Goal: Check status: Check status

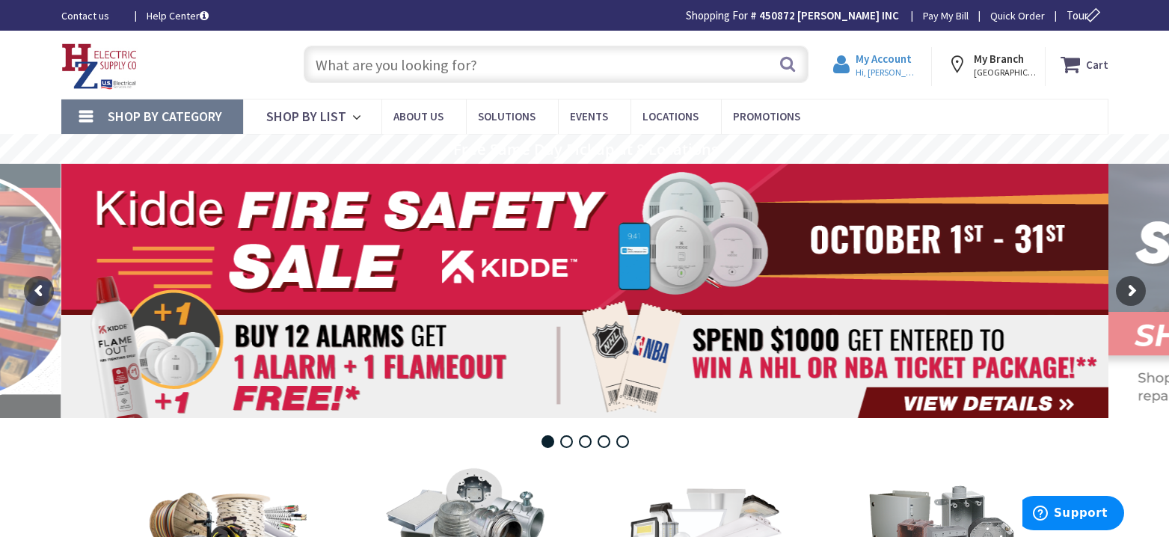
click at [892, 68] on span "Hi, [PERSON_NAME]" at bounding box center [887, 73] width 64 height 12
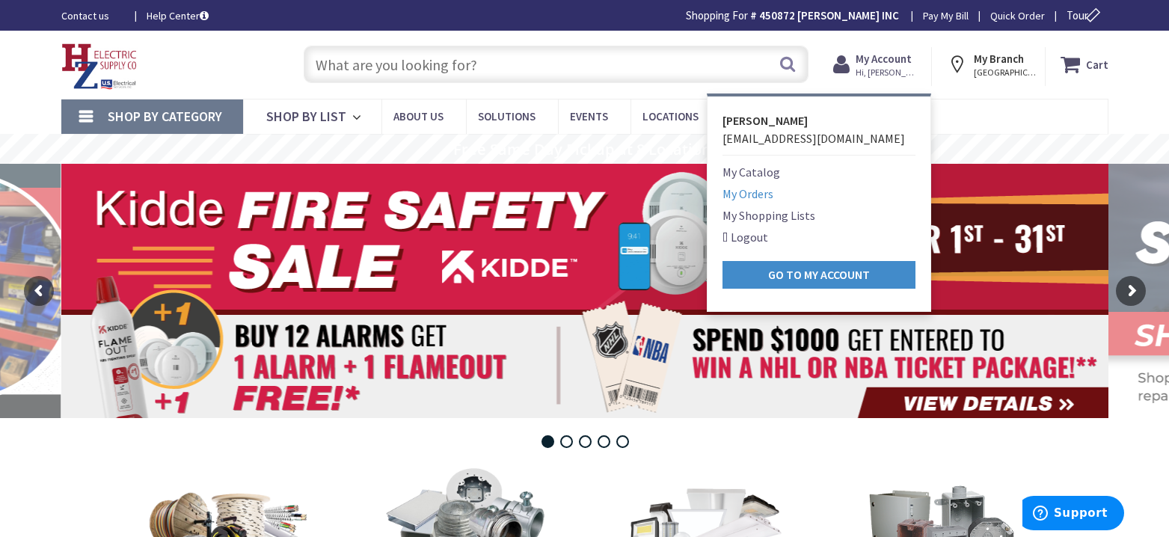
click at [760, 195] on link "My Orders" at bounding box center [747, 194] width 51 height 18
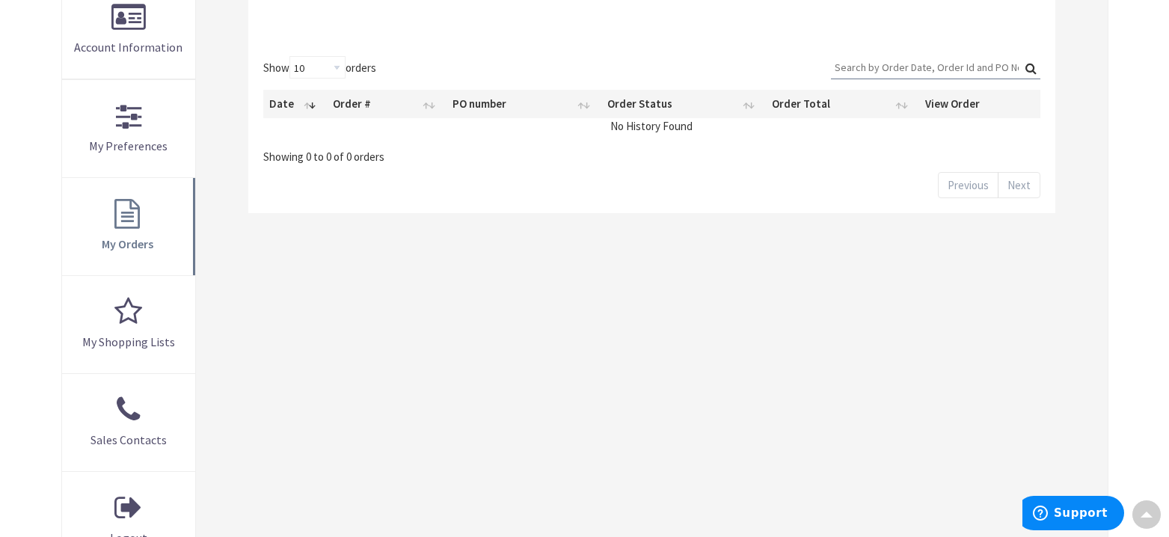
scroll to position [346, 0]
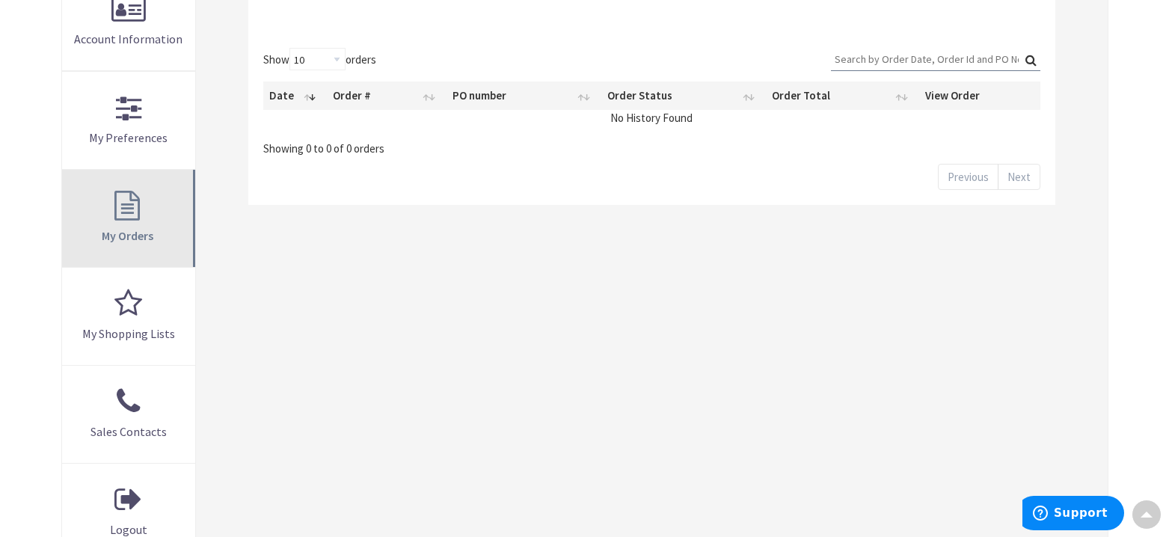
click at [124, 200] on link "My Orders" at bounding box center [129, 218] width 134 height 97
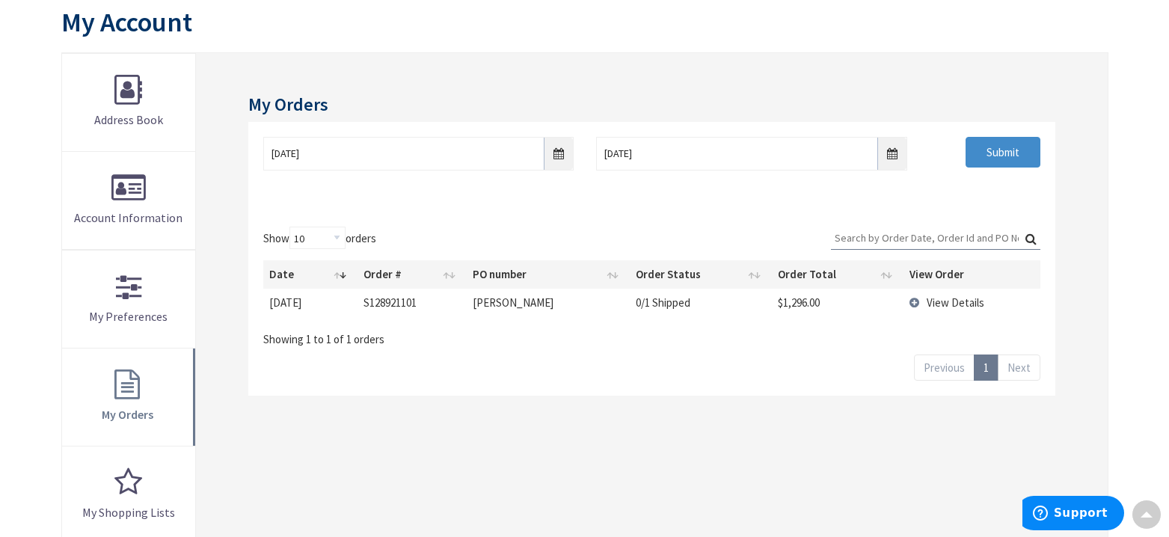
scroll to position [170, 1]
click at [962, 301] on span "View Details" at bounding box center [956, 302] width 58 height 14
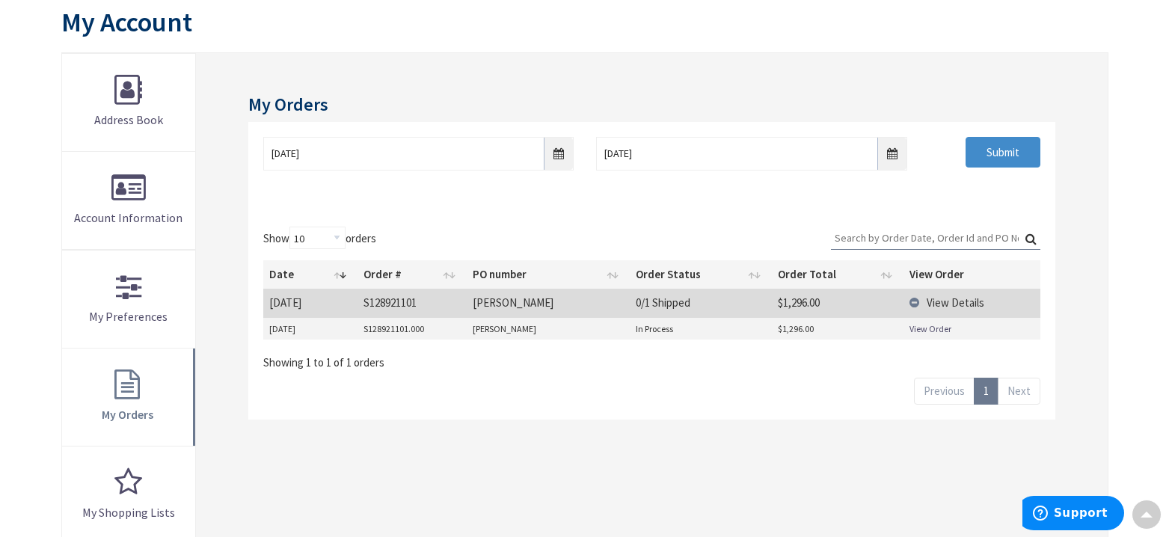
scroll to position [170, 0]
click at [402, 304] on td "S128921101" at bounding box center [411, 303] width 109 height 28
click at [920, 327] on link "View Order" at bounding box center [930, 328] width 42 height 13
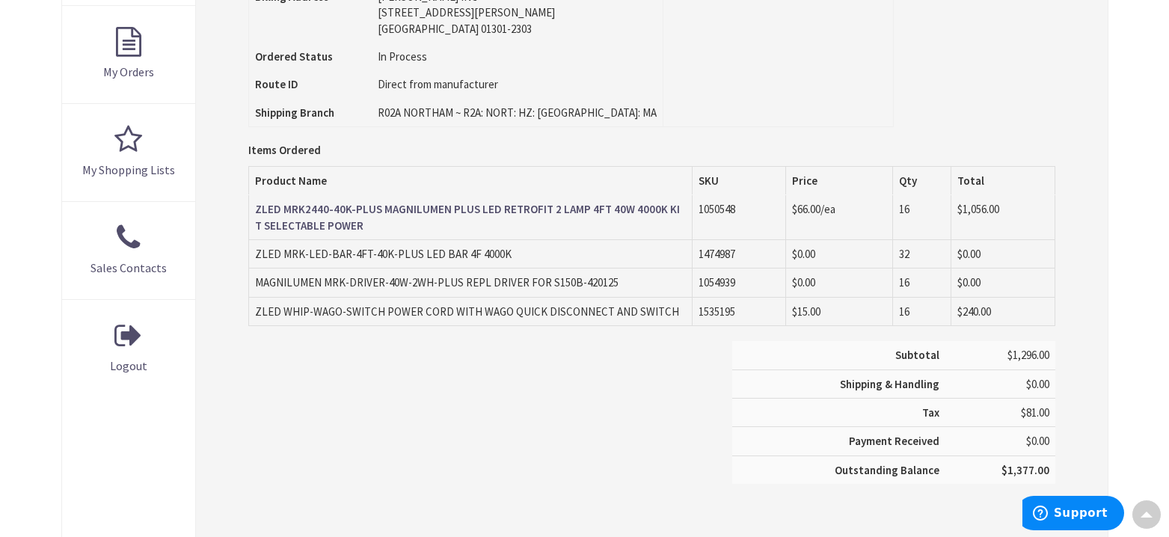
scroll to position [505, 0]
